Goal: Task Accomplishment & Management: Complete application form

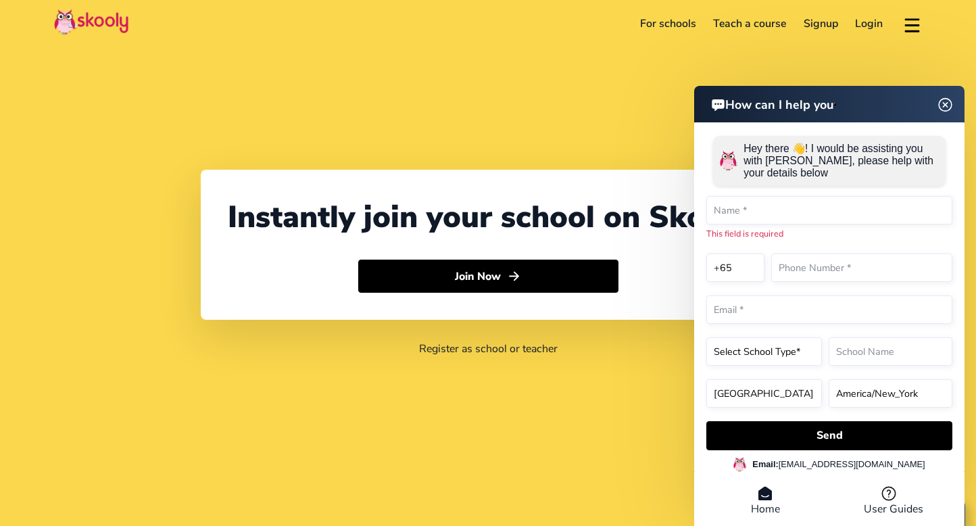
select select "65"
select select "[GEOGRAPHIC_DATA]"
select select "[GEOGRAPHIC_DATA]/[GEOGRAPHIC_DATA]"
drag, startPoint x: 0, startPoint y: 0, endPoint x: 942, endPoint y: 105, distance: 947.7
click at [942, 105] on img at bounding box center [944, 105] width 17 height 26
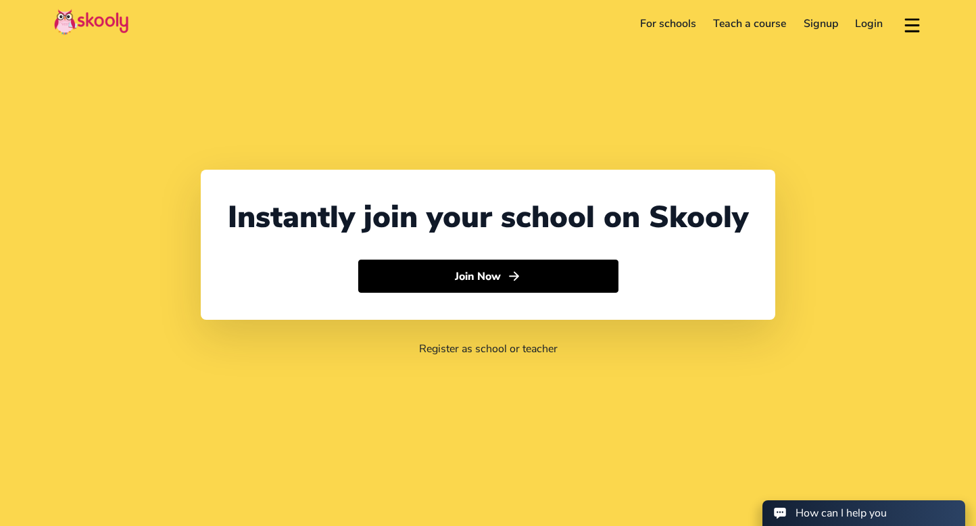
click at [524, 116] on div "Instantly join your school on Skooly Join Now Register as school or teacher" at bounding box center [488, 263] width 976 height 526
select select "65"
select select "Singapore"
select select "Asia/Singapore"
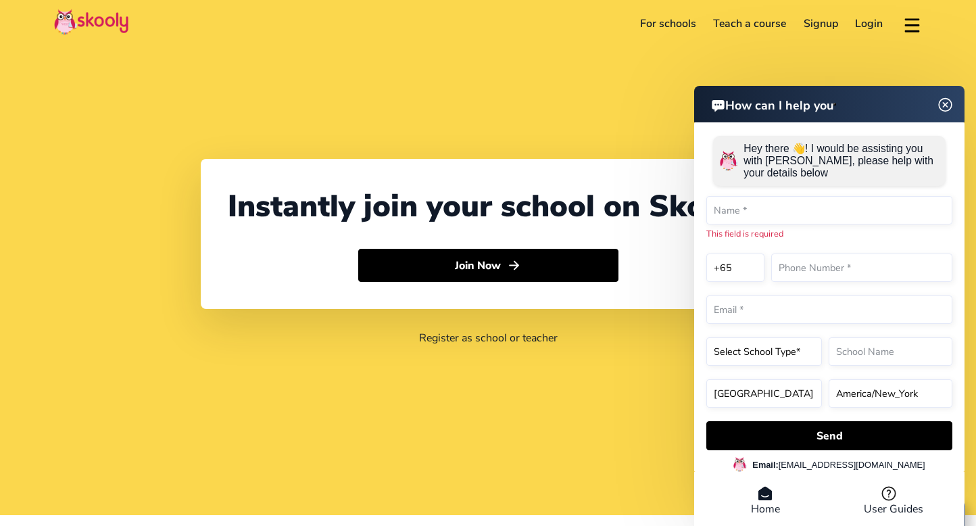
click at [942, 101] on img at bounding box center [945, 104] width 26 height 17
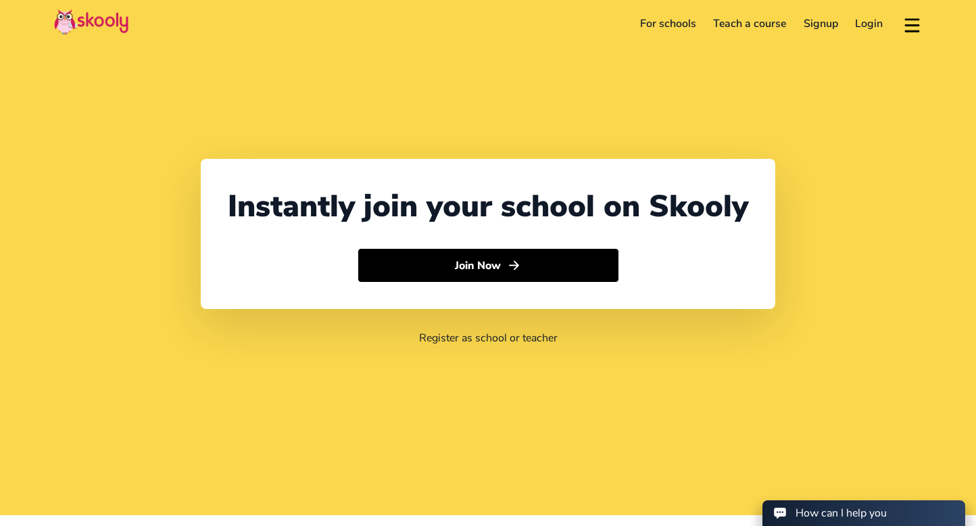
click at [122, 20] on img at bounding box center [91, 22] width 74 height 26
click at [673, 20] on link "For schools" at bounding box center [668, 24] width 74 height 22
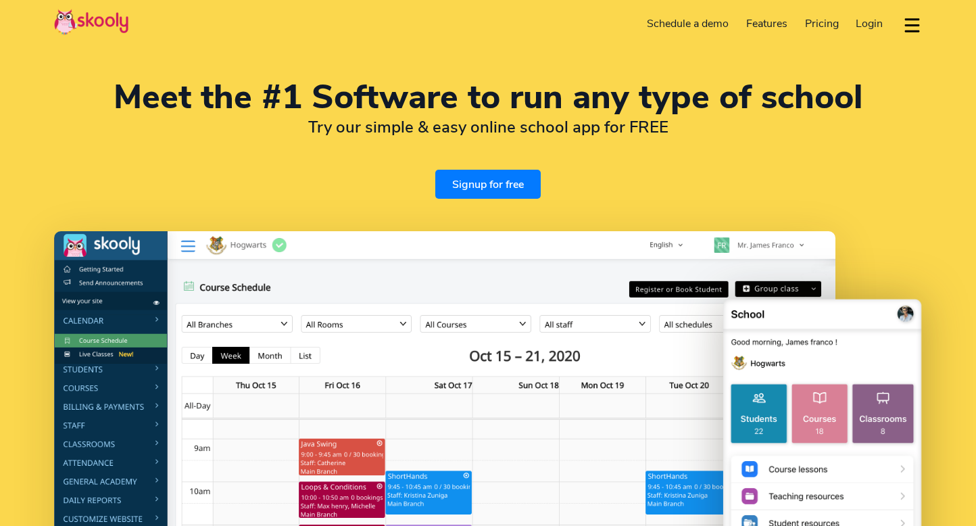
select select "en"
select select "65"
select select "[GEOGRAPHIC_DATA]"
select select "[GEOGRAPHIC_DATA]/[GEOGRAPHIC_DATA]"
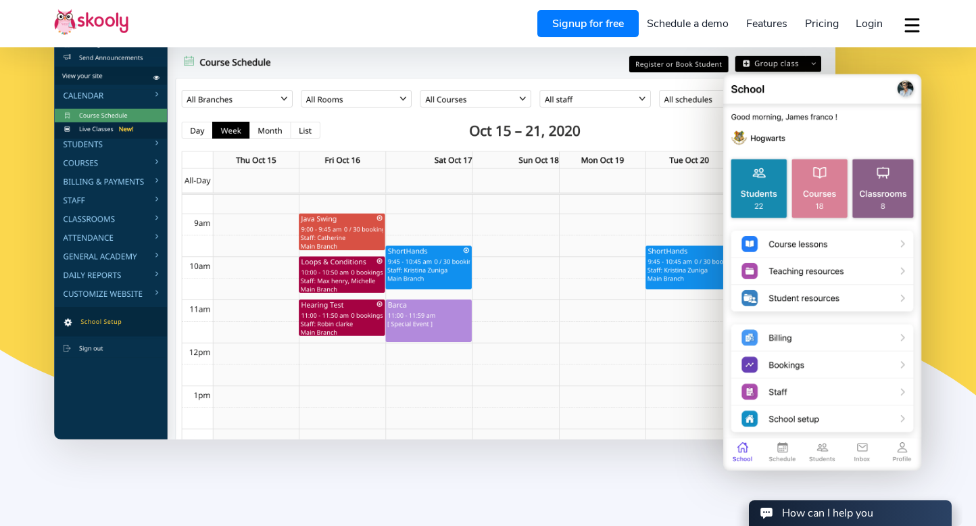
scroll to position [206, 0]
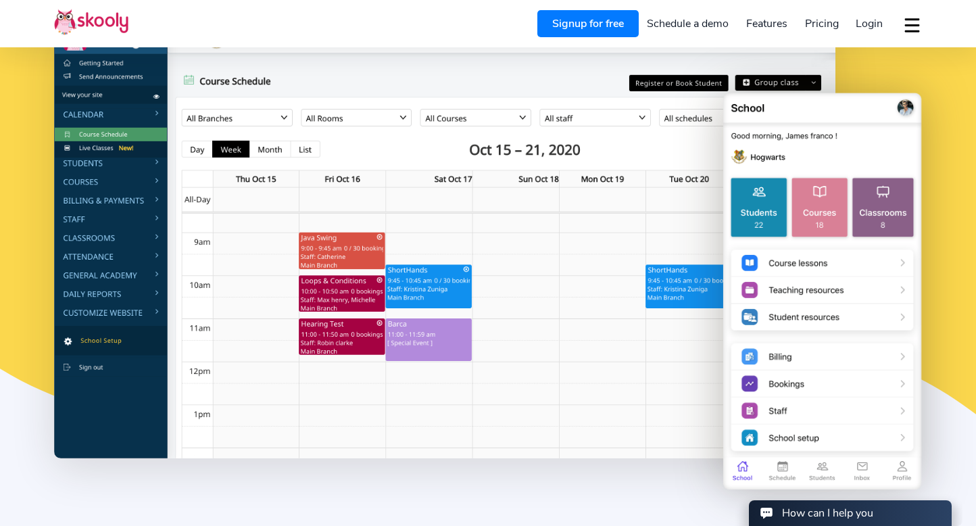
click at [598, 22] on link "Signup for free" at bounding box center [587, 23] width 101 height 27
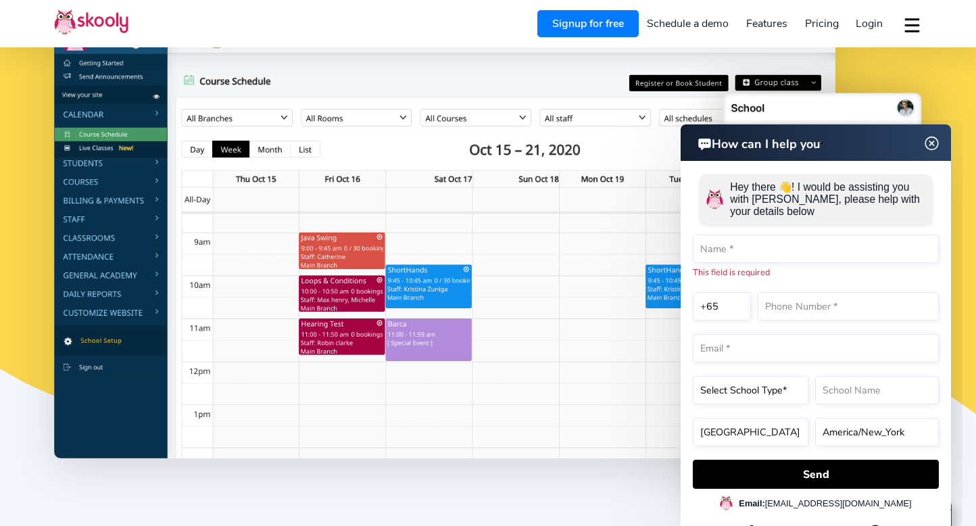
click at [932, 139] on img at bounding box center [932, 143] width 26 height 17
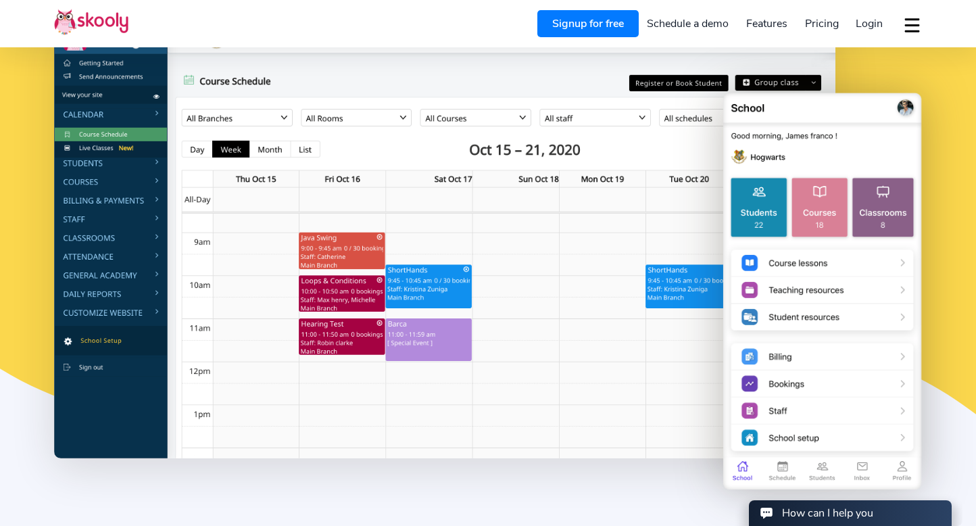
click at [636, 196] on img at bounding box center [444, 241] width 781 height 433
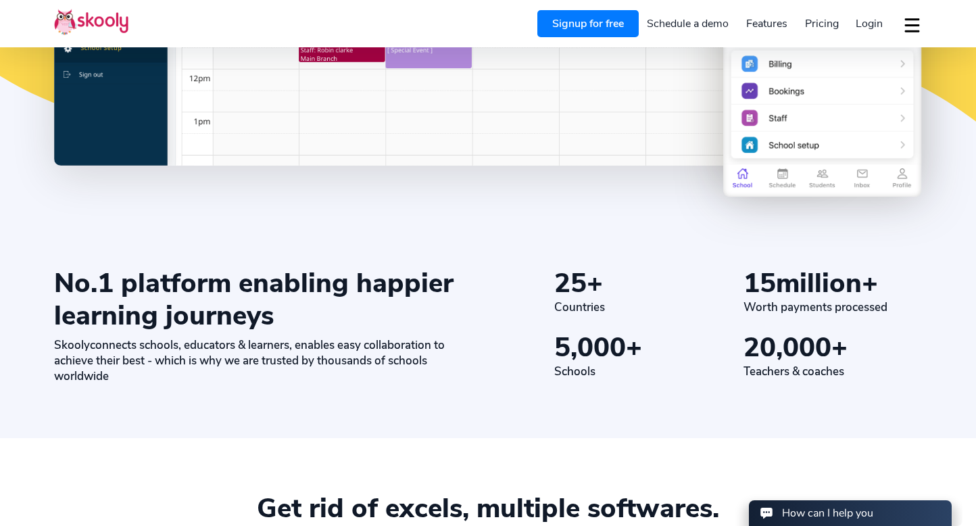
scroll to position [0, 0]
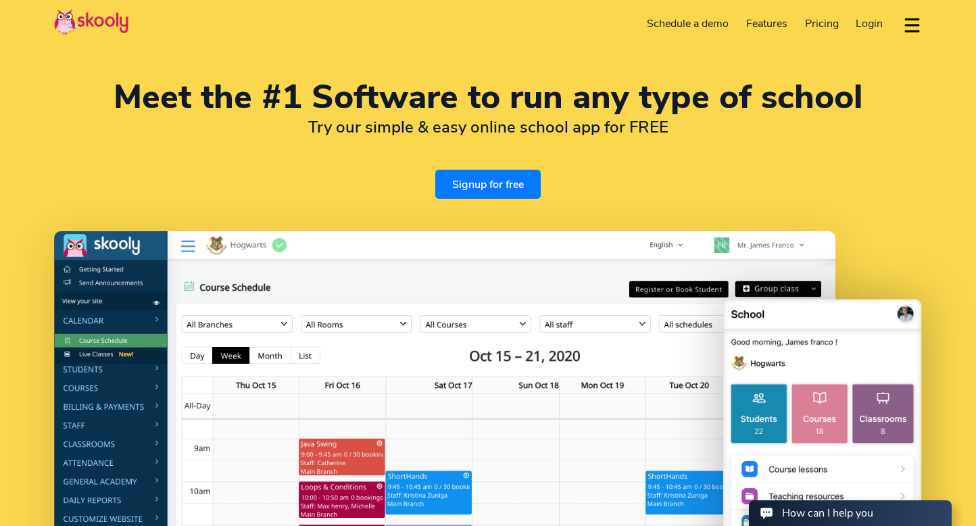
click at [459, 186] on link "Signup for free" at bounding box center [487, 184] width 105 height 29
click at [495, 182] on link "Signup for free" at bounding box center [487, 184] width 105 height 29
click at [818, 27] on span "Pricing" at bounding box center [822, 23] width 34 height 15
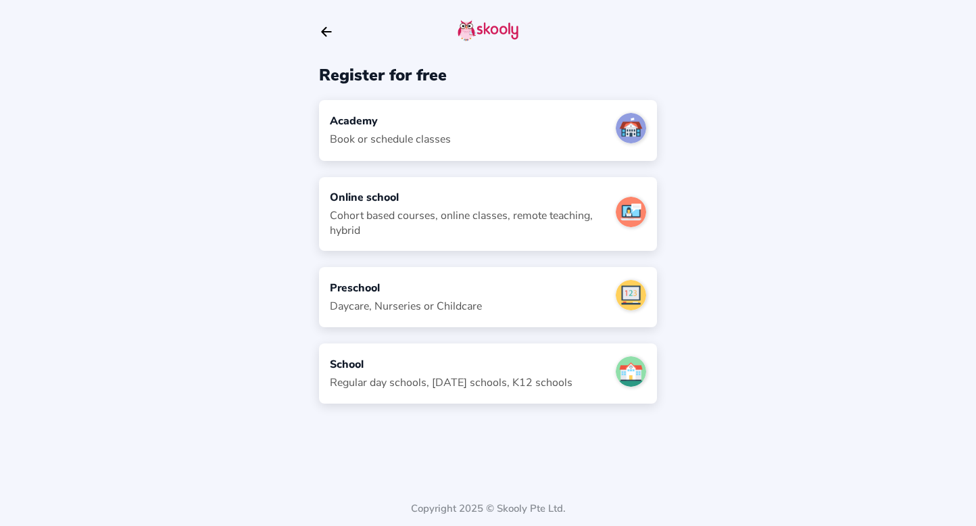
click at [542, 127] on div "Academy Book or schedule classes" at bounding box center [488, 130] width 338 height 60
select select "SG"
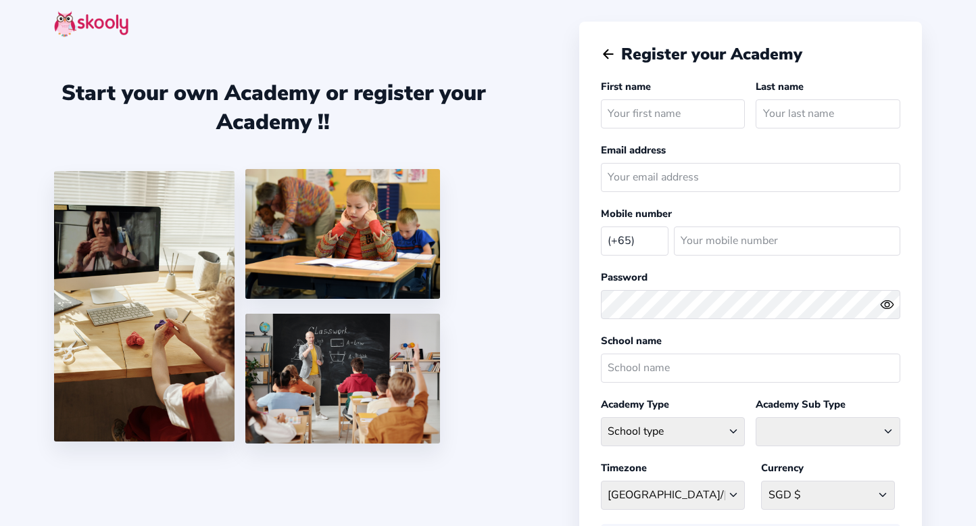
select select "SG"
click at [608, 53] on icon "arrow back outline" at bounding box center [607, 54] width 9 height 9
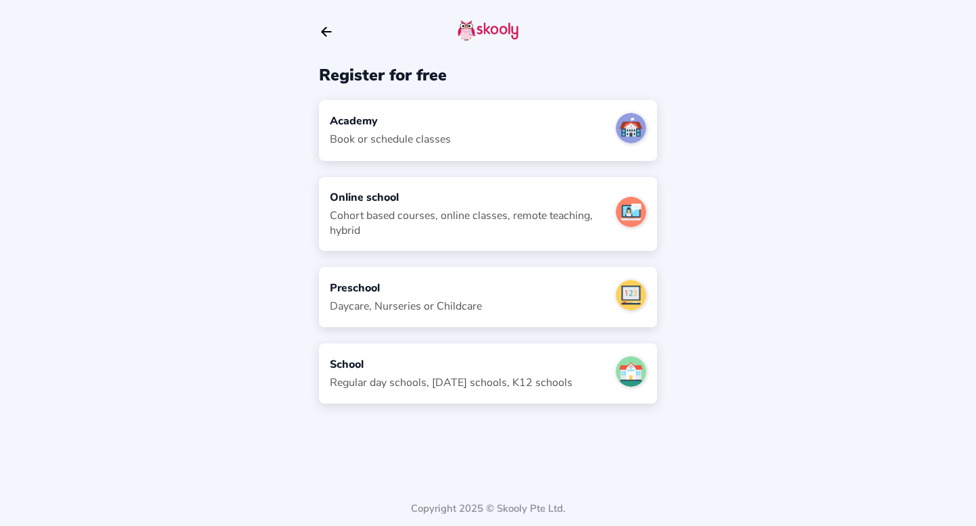
click at [320, 39] on icon "Arrow Back" at bounding box center [326, 31] width 15 height 15
click at [327, 28] on icon "Arrow Back" at bounding box center [326, 31] width 15 height 15
click at [543, 141] on div "Academy Book or schedule classes" at bounding box center [488, 130] width 338 height 60
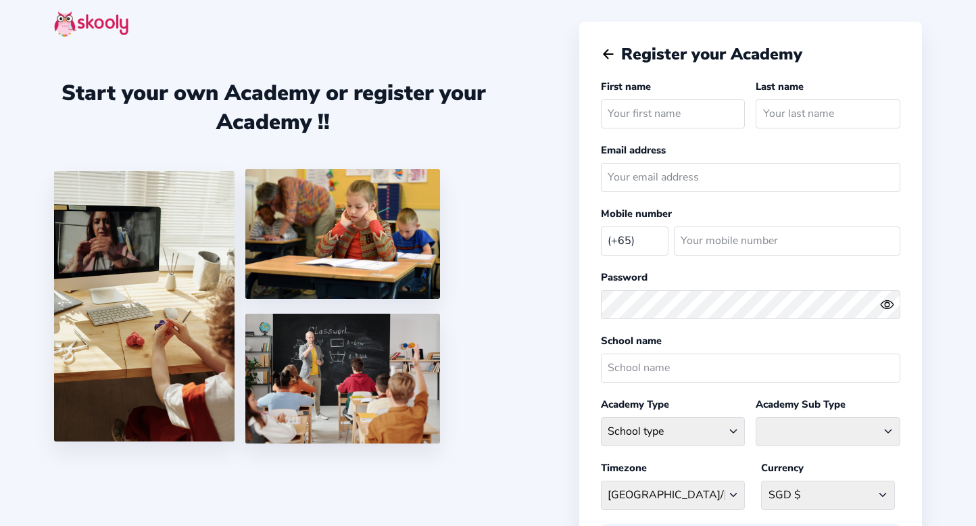
select select "SG"
click at [596, 53] on div "Register your Academy First name Last name Email address Mobile number (+65) [G…" at bounding box center [750, 366] width 343 height 689
click at [605, 53] on icon "arrow back outline" at bounding box center [607, 54] width 9 height 9
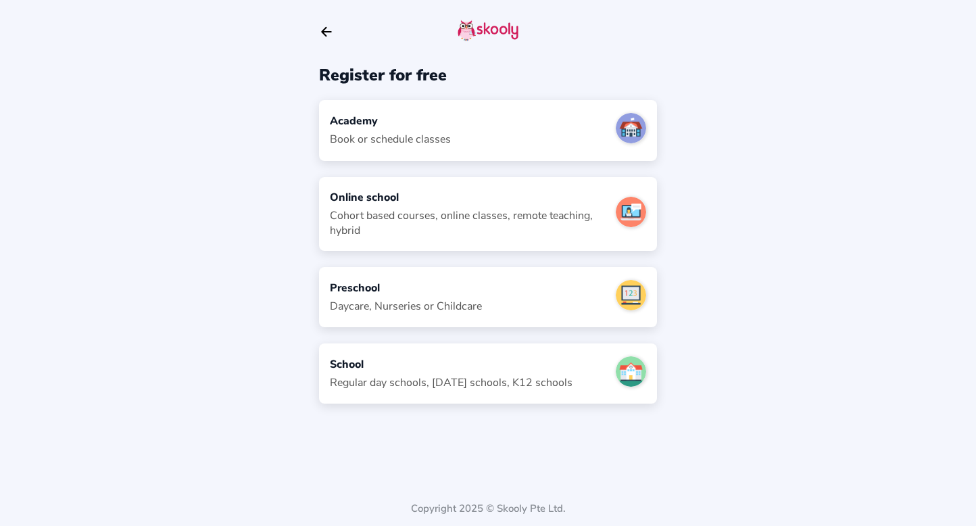
click at [324, 31] on icon "arrow back outline" at bounding box center [326, 32] width 9 height 9
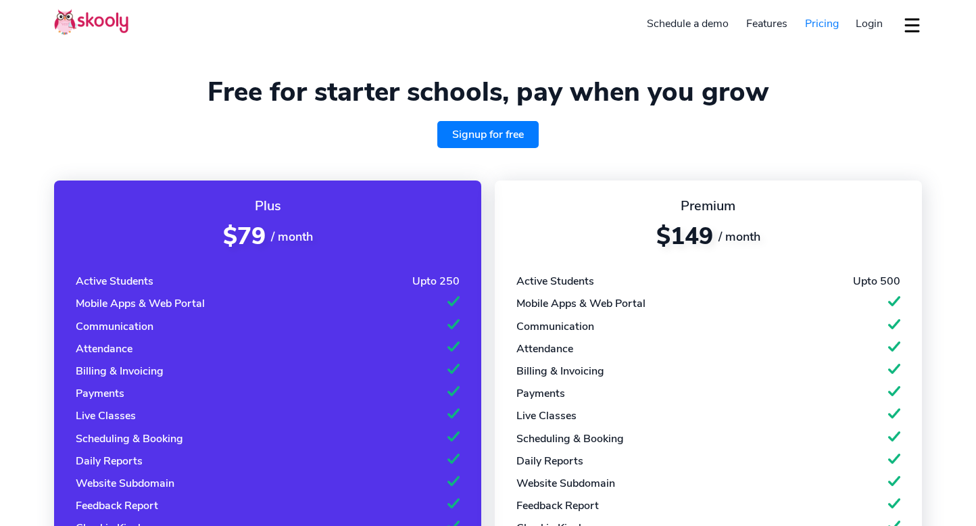
select select "en"
select select "65"
select select "[GEOGRAPHIC_DATA]"
select select "[GEOGRAPHIC_DATA]/[GEOGRAPHIC_DATA]"
click at [874, 26] on span "Login" at bounding box center [868, 23] width 27 height 15
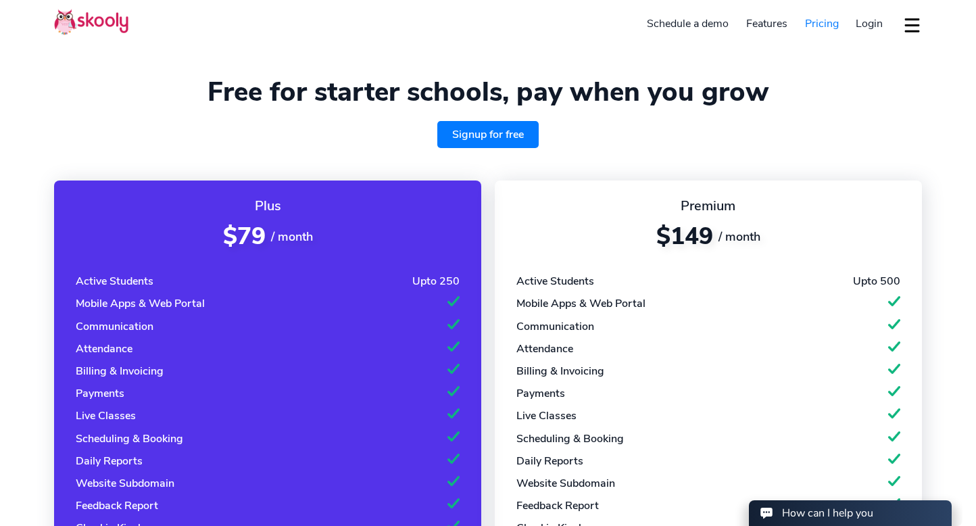
click at [524, 133] on link "Signup for free" at bounding box center [487, 134] width 101 height 27
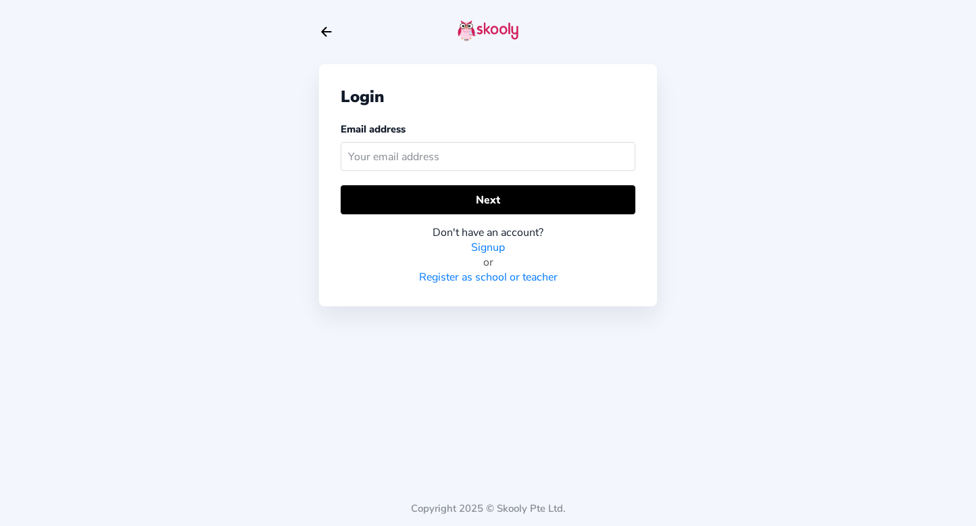
click at [326, 34] on icon "Arrow Back" at bounding box center [326, 31] width 15 height 15
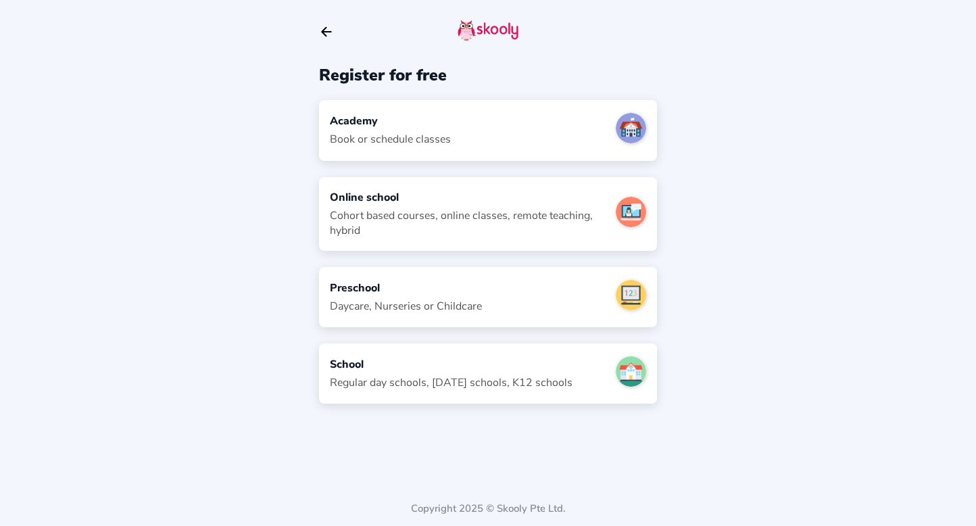
click at [524, 132] on div "Academy Book or schedule classes" at bounding box center [488, 130] width 338 height 60
select select "SG"
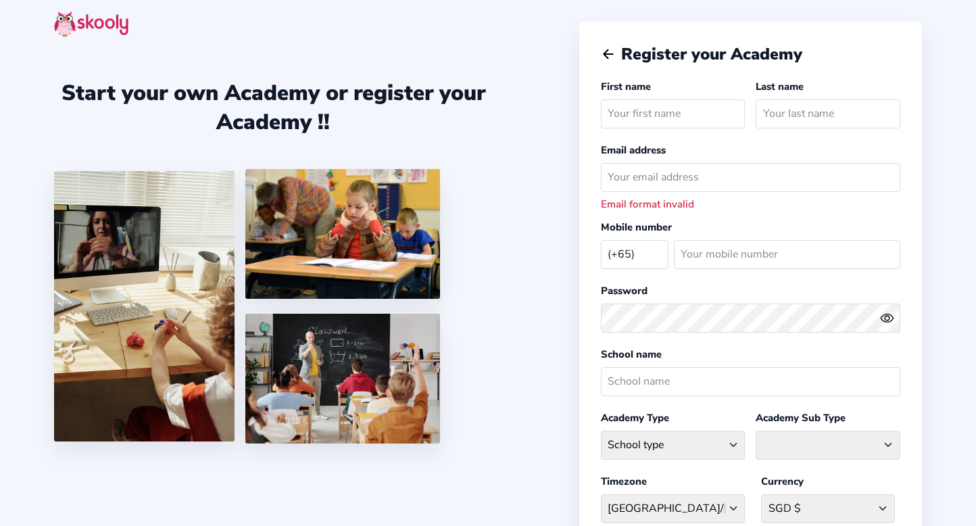
select select "SG"
